Goal: Transaction & Acquisition: Purchase product/service

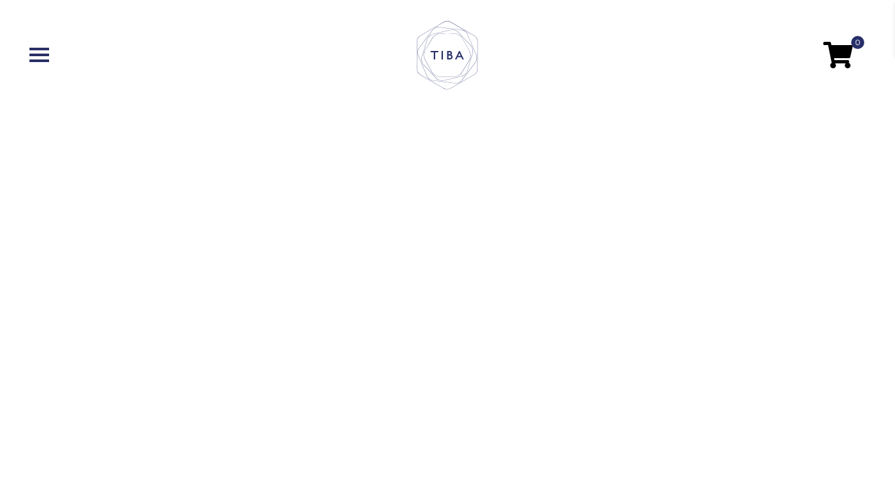
click at [447, 245] on video "[URL][DOMAIN_NAME]" at bounding box center [447, 239] width 895 height 479
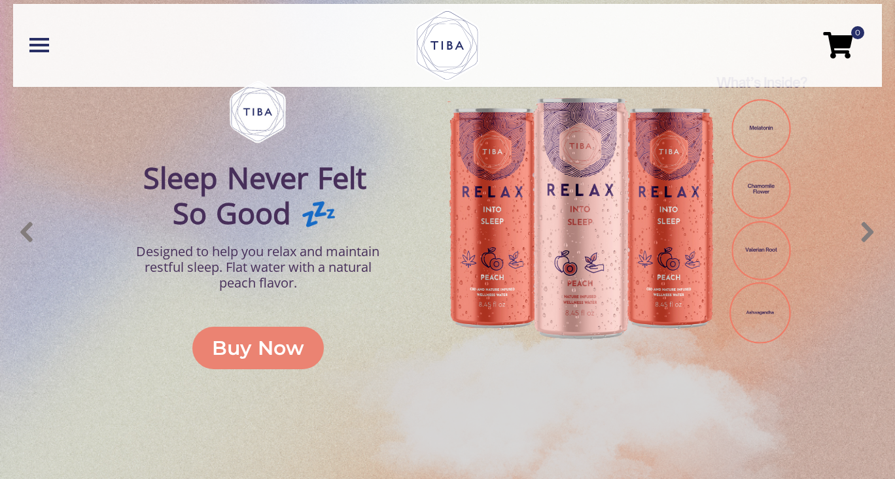
scroll to position [511, 10]
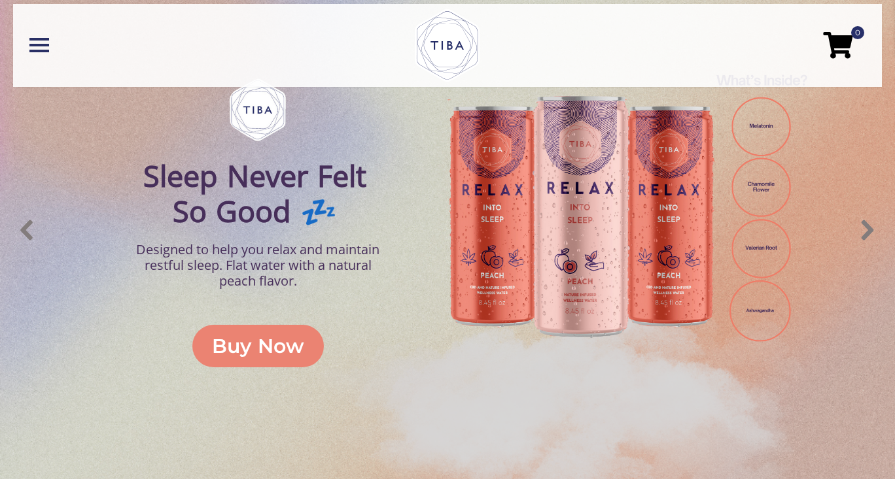
click at [245, 346] on div "Buy Now" at bounding box center [258, 346] width 92 height 29
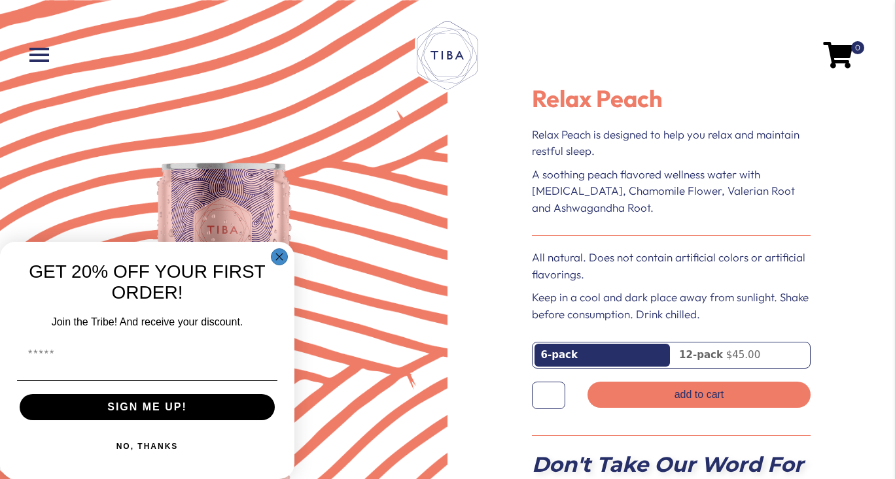
click at [284, 250] on circle "Close dialog" at bounding box center [279, 257] width 15 height 15
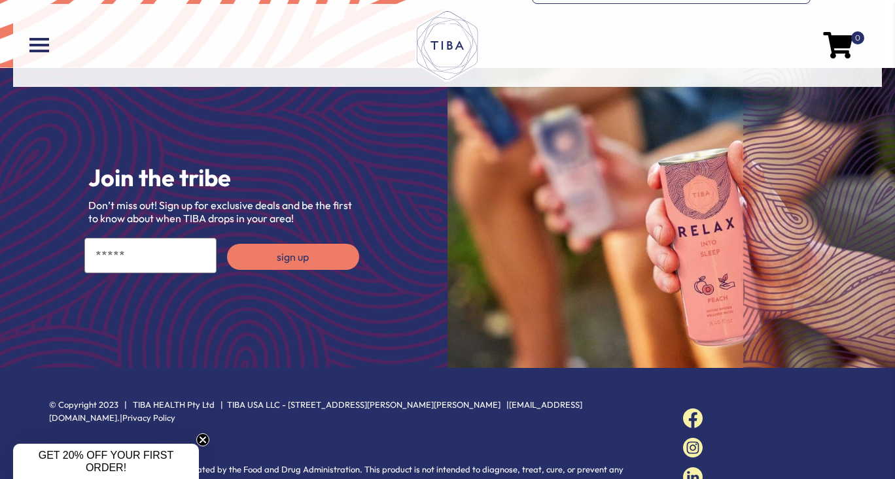
scroll to position [1632, 0]
click at [46, 44] on span at bounding box center [39, 45] width 20 height 3
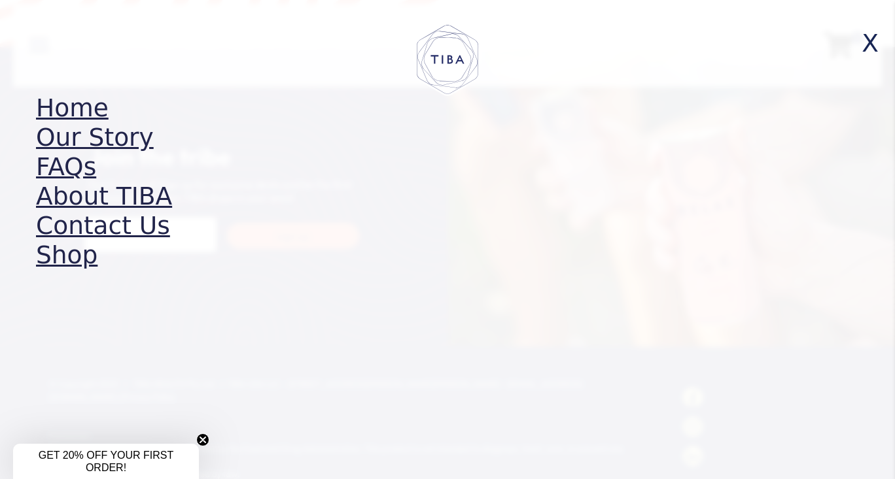
click at [55, 254] on link "Shop" at bounding box center [66, 255] width 61 height 29
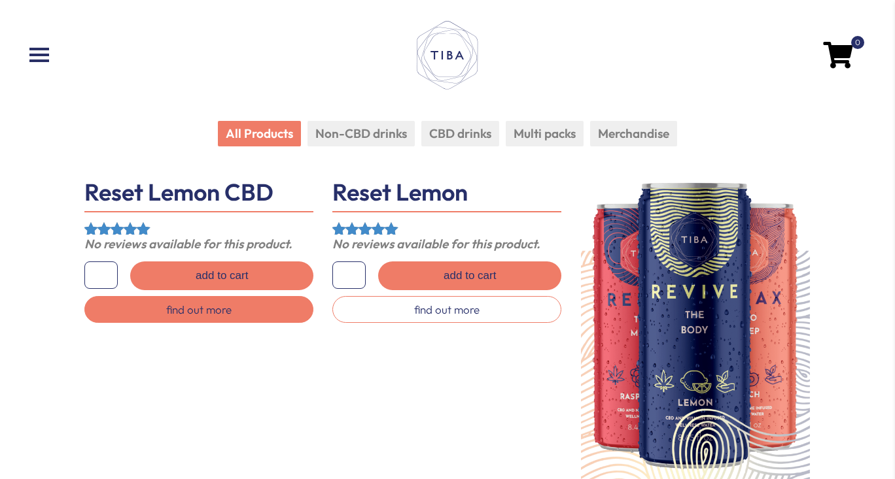
click at [185, 302] on link "find out more" at bounding box center [198, 309] width 229 height 27
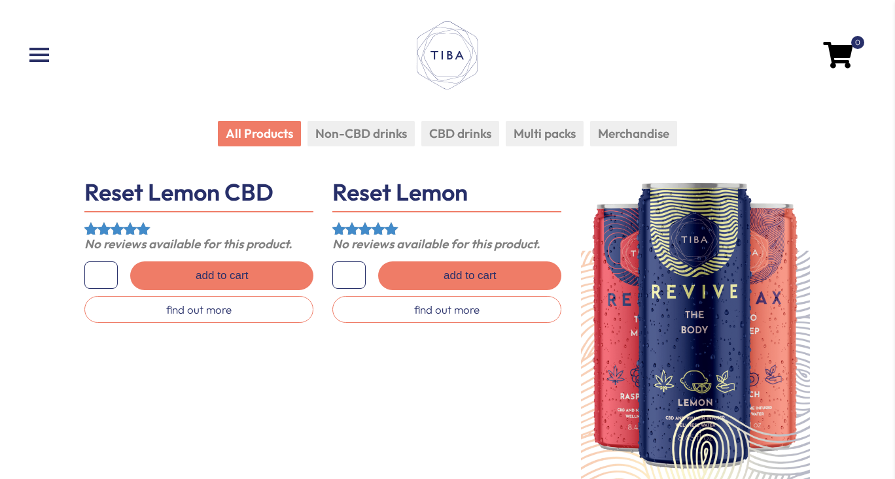
click at [454, 135] on li "CBD drinks" at bounding box center [460, 134] width 78 height 26
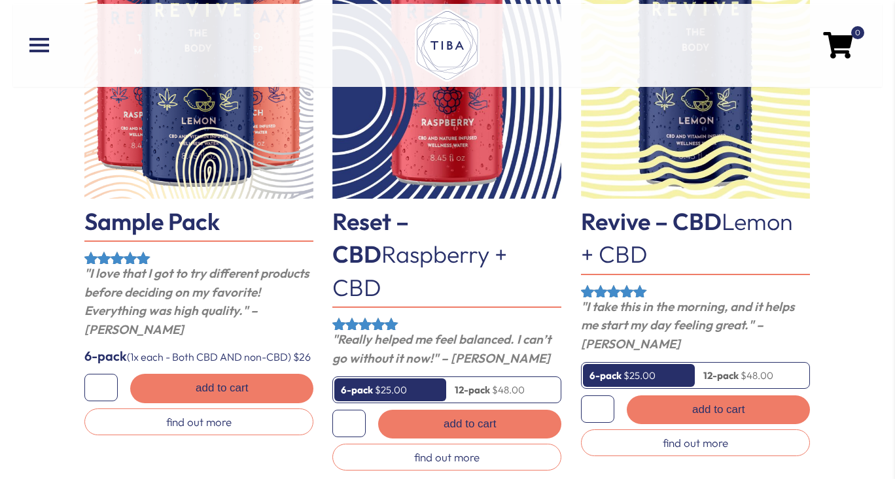
scroll to position [281, 0]
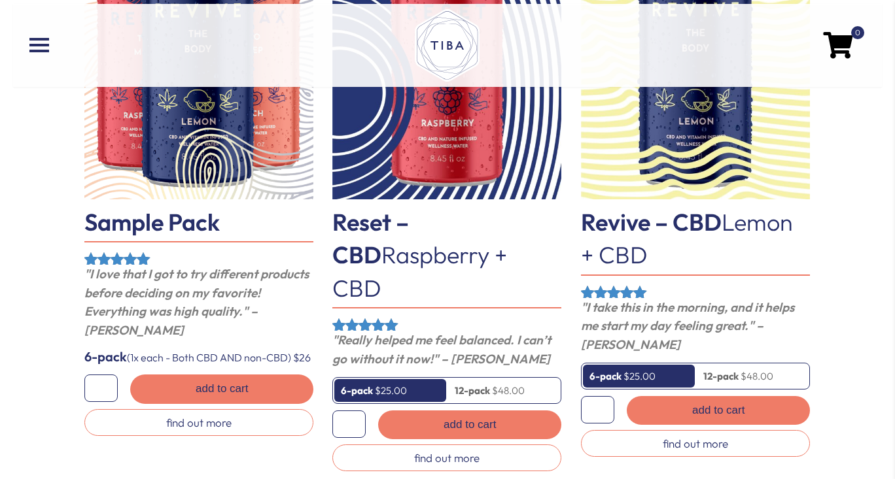
click at [426, 224] on link "Reset – CBD Raspberry + CBD" at bounding box center [419, 254] width 175 height 95
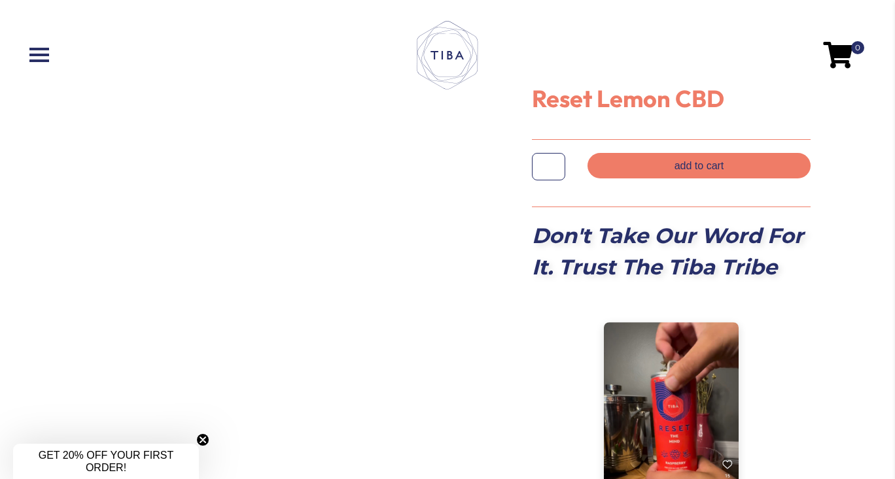
click at [676, 371] on img at bounding box center [671, 431] width 135 height 219
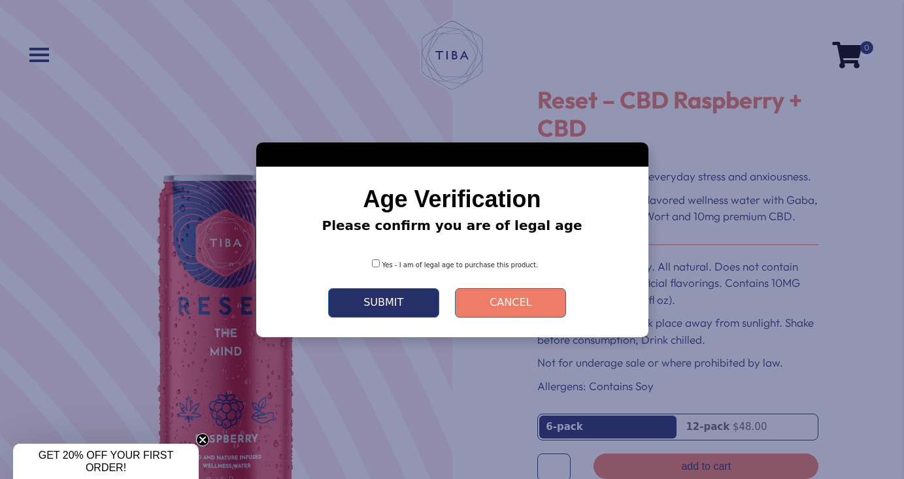
click at [378, 261] on div "Yes - I am of legal age to purchase this product." at bounding box center [452, 260] width 353 height 29
click at [394, 301] on button "Submit" at bounding box center [383, 302] width 111 height 29
